Goal: Check status: Check status

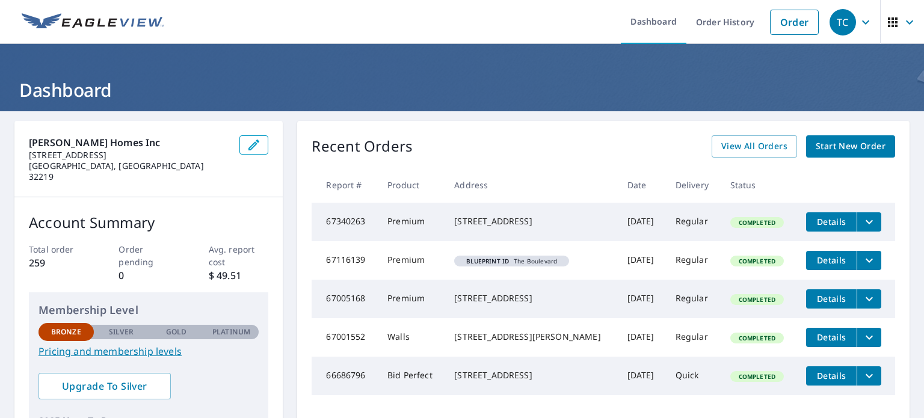
scroll to position [16, 0]
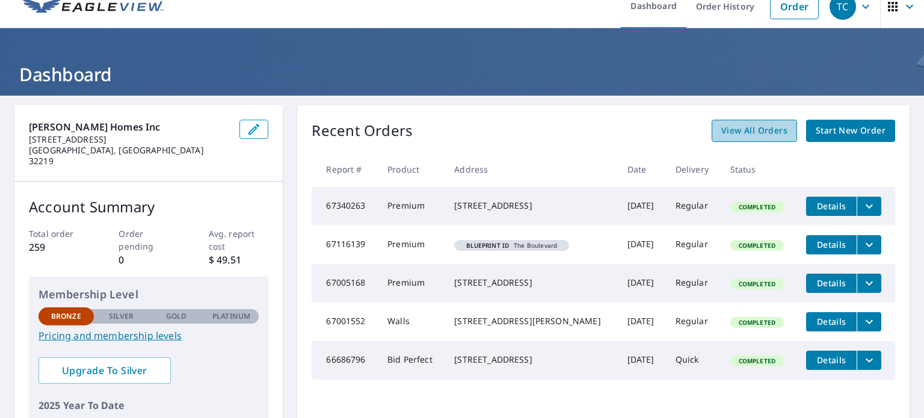
click at [761, 137] on span "View All Orders" at bounding box center [755, 130] width 66 height 15
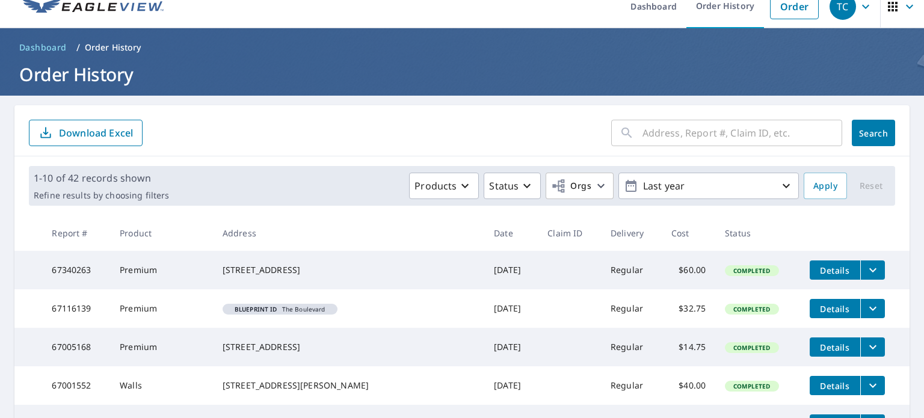
scroll to position [355, 0]
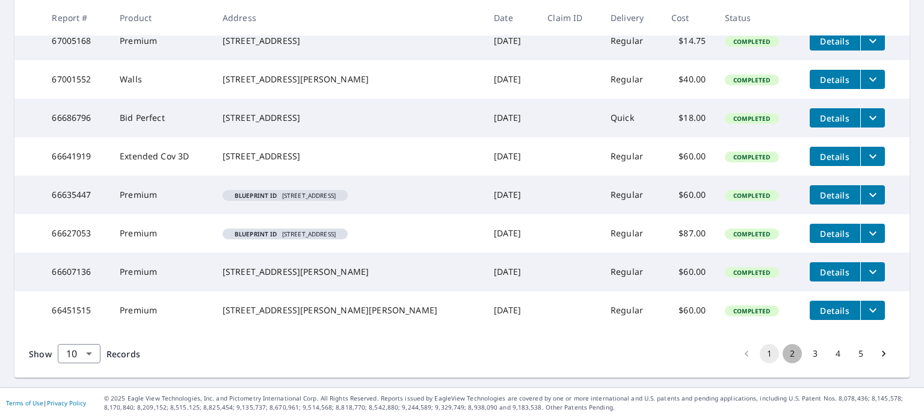
click at [783, 350] on button "2" at bounding box center [792, 353] width 19 height 19
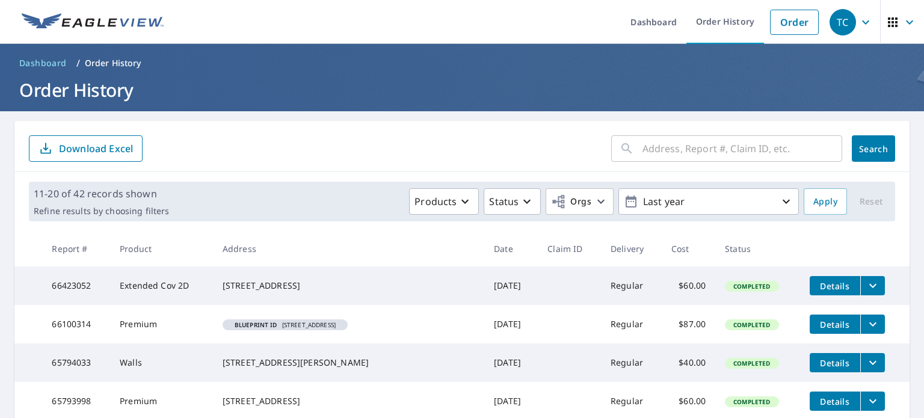
scroll to position [360, 0]
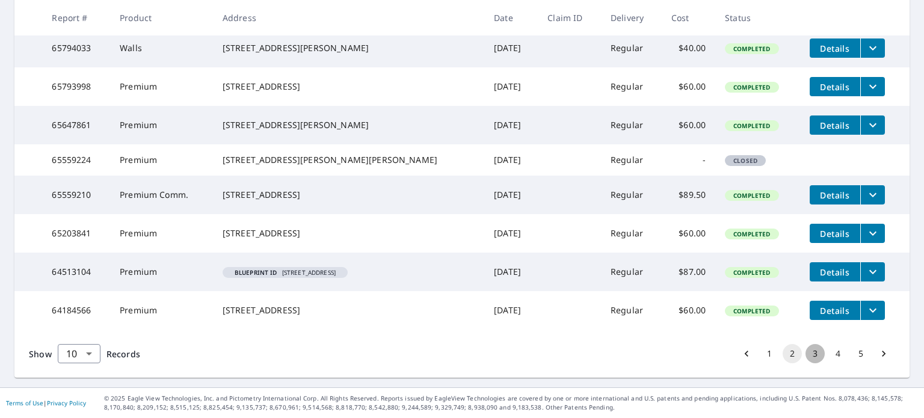
click at [806, 353] on button "3" at bounding box center [815, 353] width 19 height 19
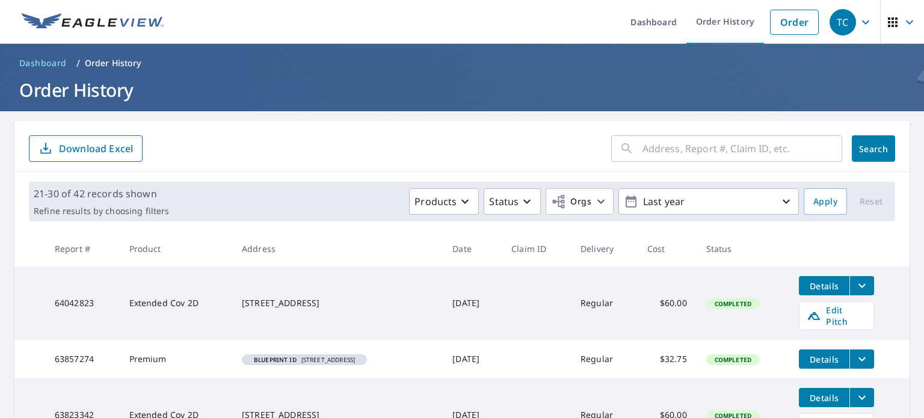
scroll to position [366, 0]
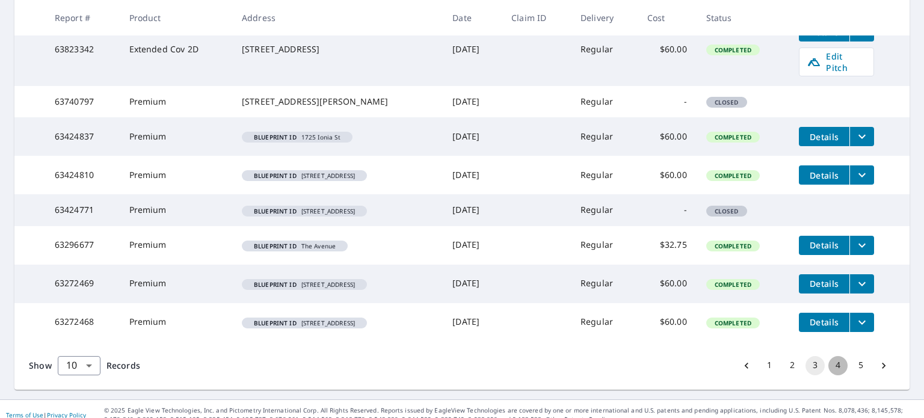
click at [834, 363] on button "4" at bounding box center [838, 365] width 19 height 19
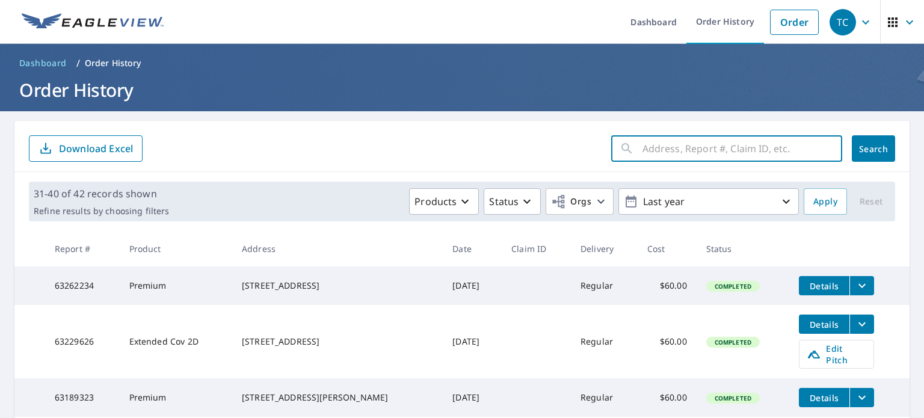
click at [678, 150] on input "text" at bounding box center [743, 149] width 200 height 34
type input "2330"
click button "Search" at bounding box center [873, 148] width 43 height 26
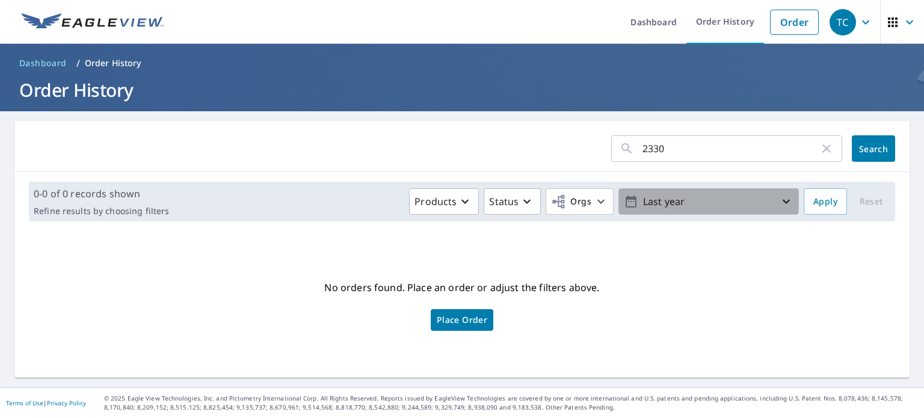
click at [766, 204] on p "Last year" at bounding box center [709, 201] width 141 height 21
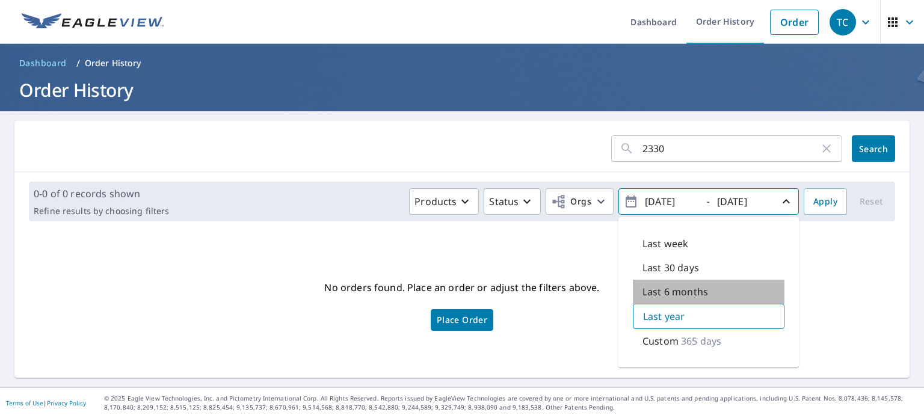
click at [673, 285] on p "Last 6 months" at bounding box center [676, 292] width 66 height 14
type input "[DATE]"
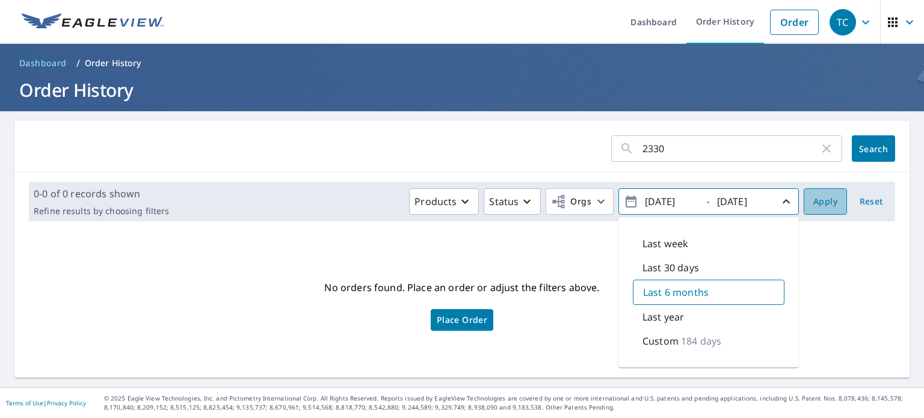
click at [823, 202] on span "Apply" at bounding box center [826, 201] width 24 height 15
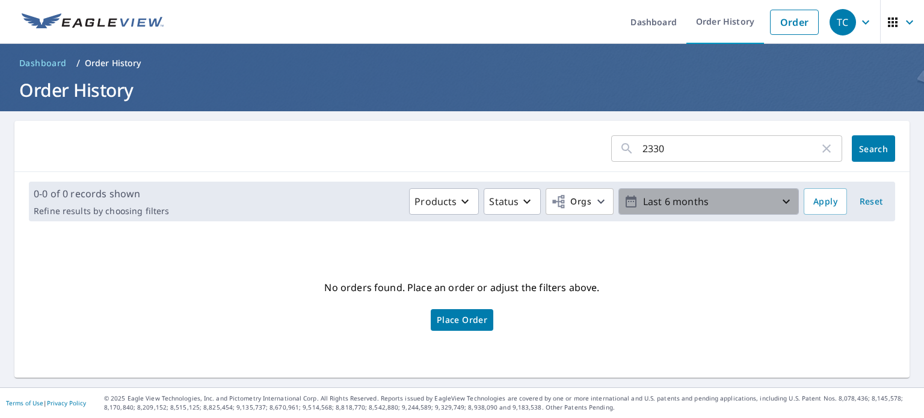
click at [780, 204] on icon "button" at bounding box center [786, 201] width 14 height 14
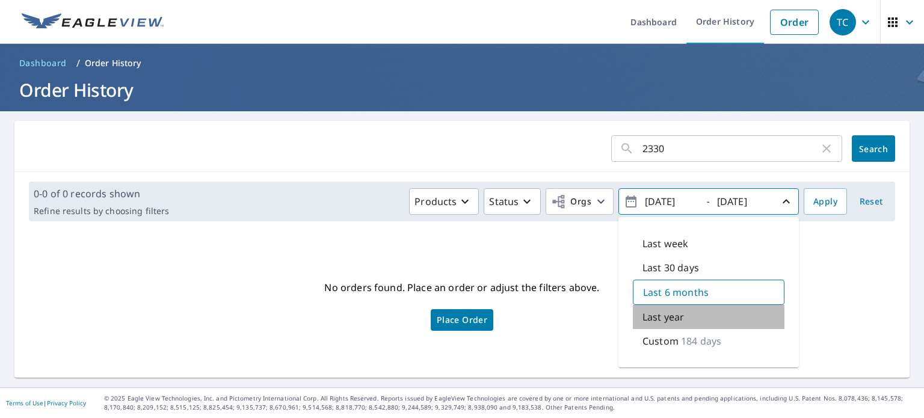
click at [658, 321] on p "Last year" at bounding box center [664, 317] width 42 height 14
type input "[DATE]"
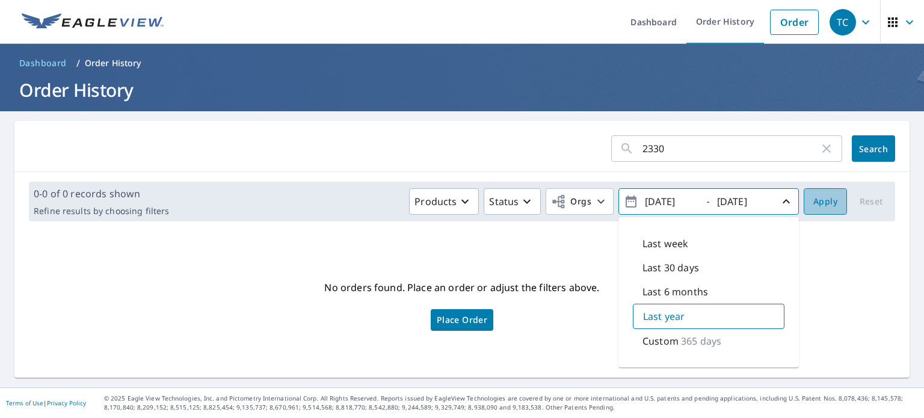
click at [826, 199] on span "Apply" at bounding box center [826, 201] width 24 height 15
